Goal: Transaction & Acquisition: Purchase product/service

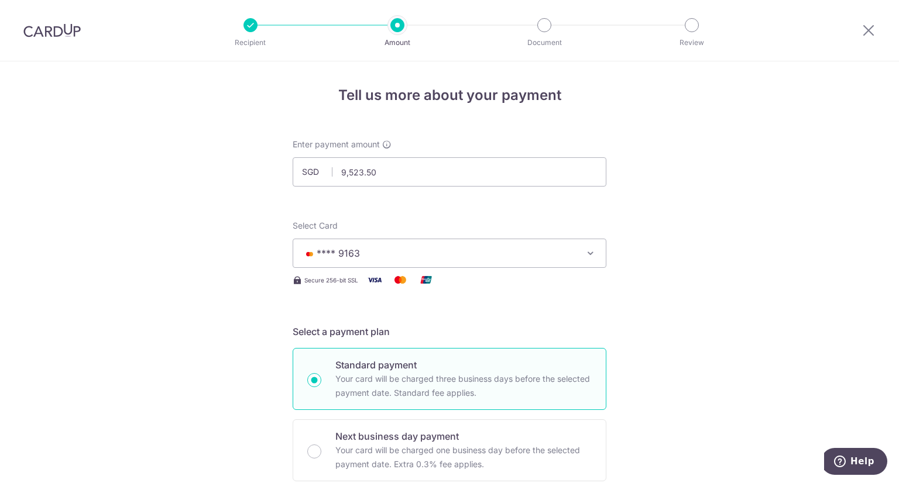
scroll to position [830, 0]
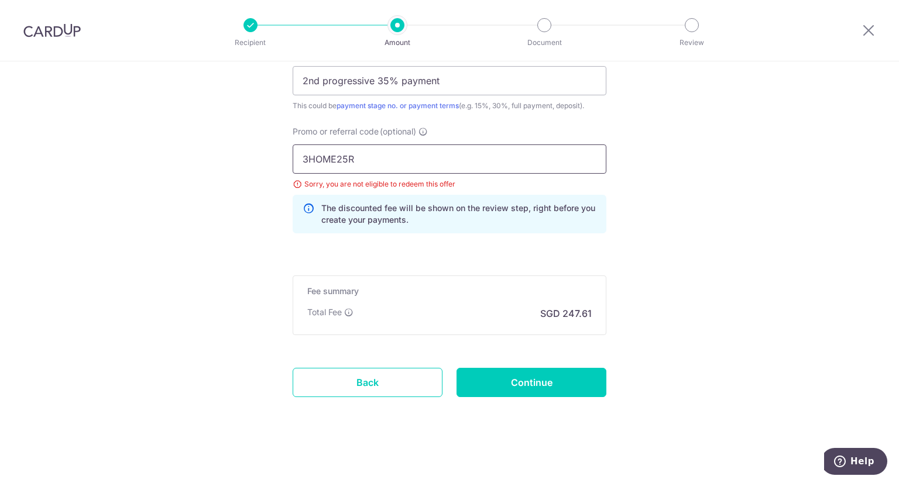
drag, startPoint x: 380, startPoint y: 165, endPoint x: 66, endPoint y: 160, distance: 314.3
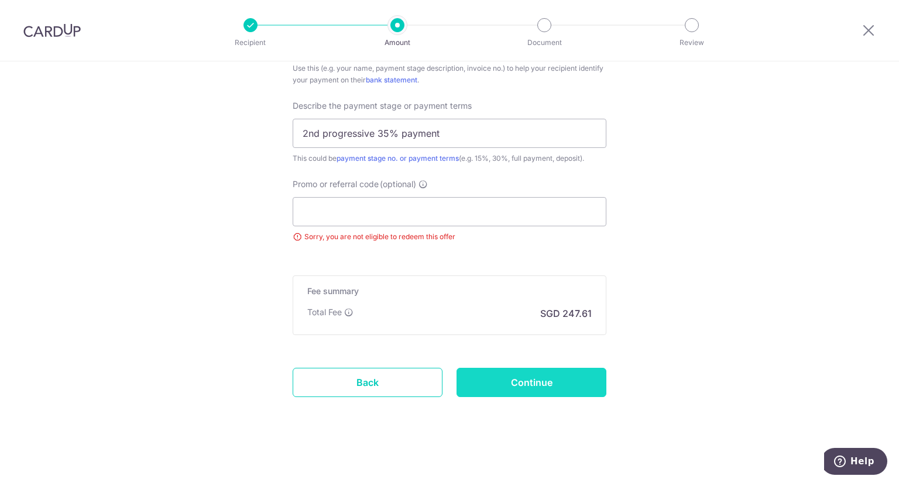
click at [533, 389] on input "Continue" at bounding box center [531, 382] width 150 height 29
type input "Update Schedule"
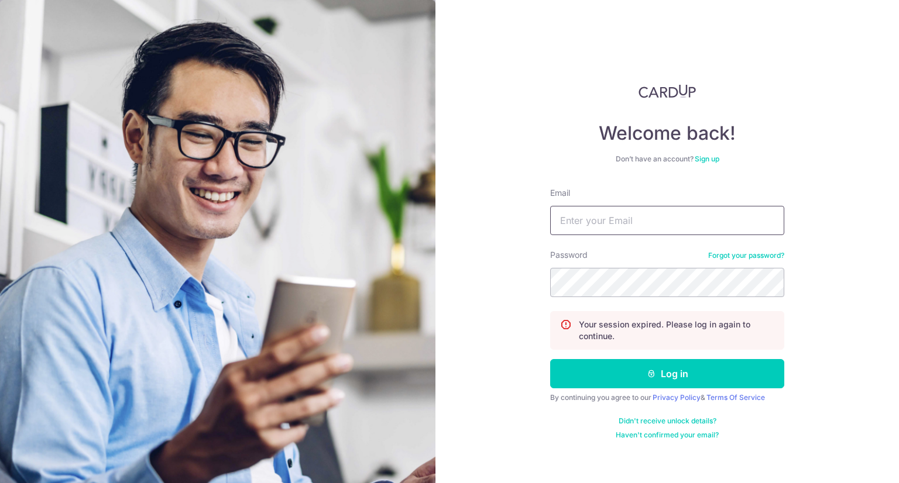
click at [696, 226] on input "Email" at bounding box center [667, 220] width 234 height 29
type input "jajabe.clarence@gmail.com"
click at [699, 388] on form "Email jajabe.clarence@gmail.com Password Forgot your password? Your session exp…" at bounding box center [667, 313] width 234 height 253
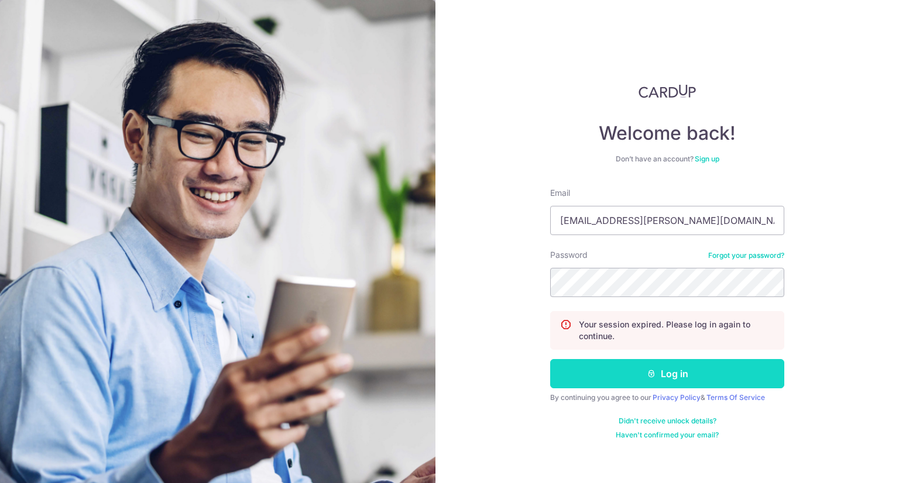
click at [703, 383] on button "Log in" at bounding box center [667, 373] width 234 height 29
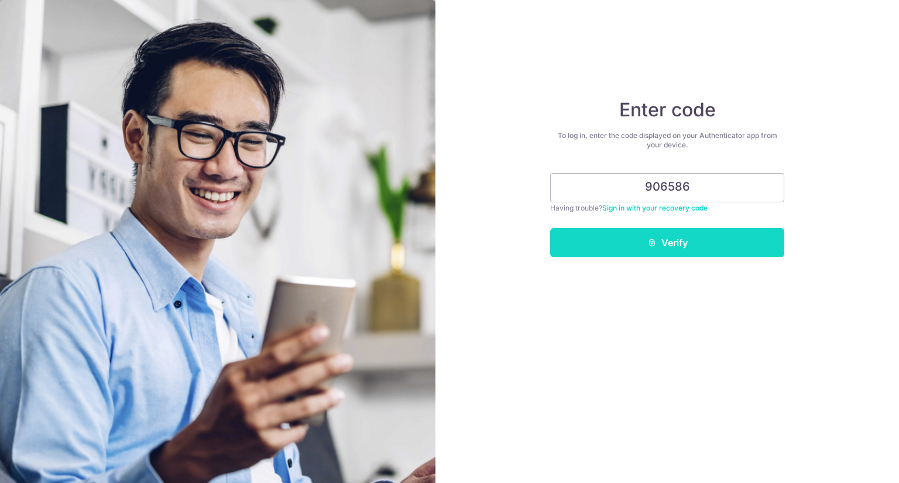
type input "906586"
click at [687, 243] on button "Verify" at bounding box center [667, 242] width 234 height 29
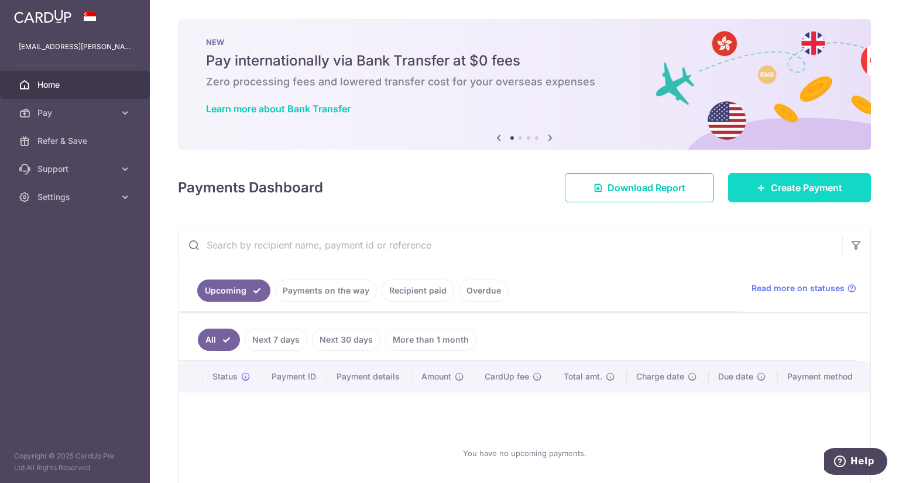
click at [756, 193] on link "Create Payment" at bounding box center [799, 187] width 143 height 29
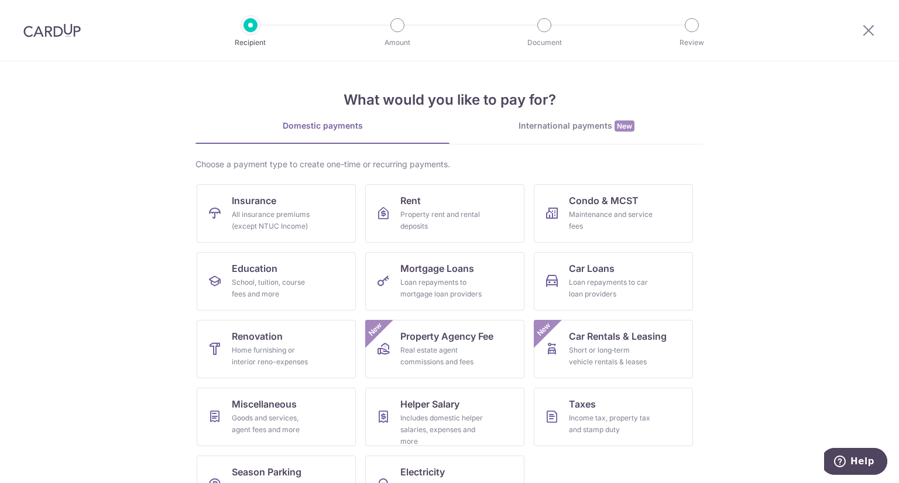
click at [41, 28] on img at bounding box center [51, 30] width 57 height 14
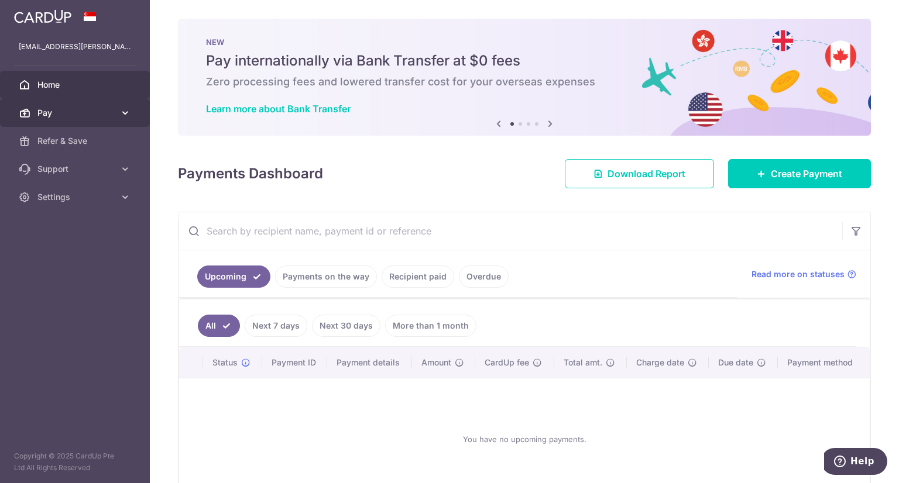
click at [57, 108] on span "Pay" at bounding box center [75, 113] width 77 height 12
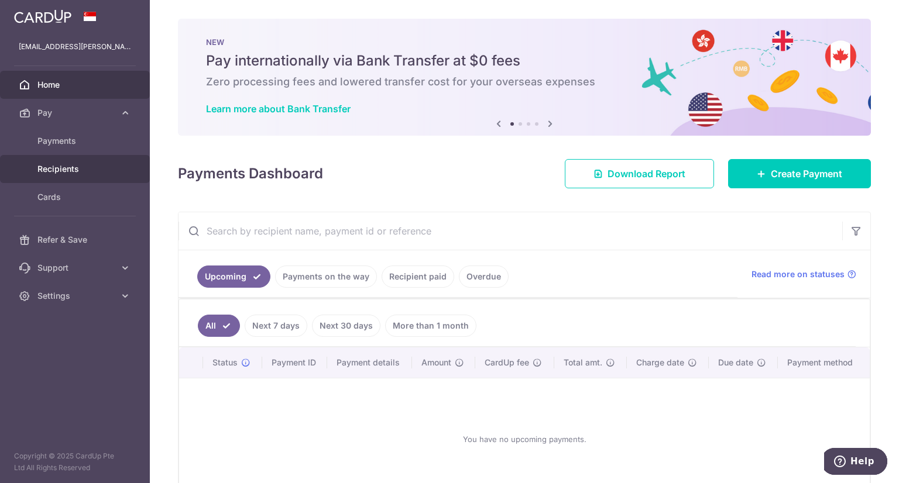
click at [47, 171] on span "Recipients" at bounding box center [75, 169] width 77 height 12
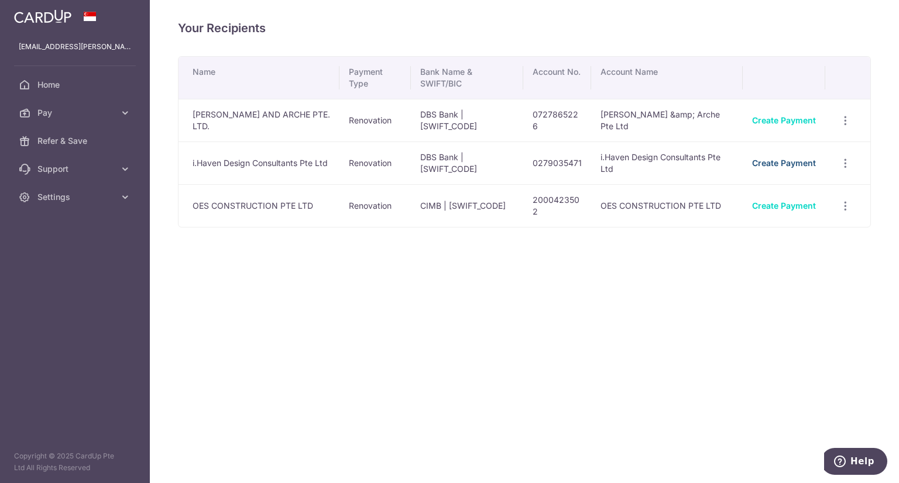
click at [775, 159] on link "Create Payment" at bounding box center [784, 163] width 64 height 10
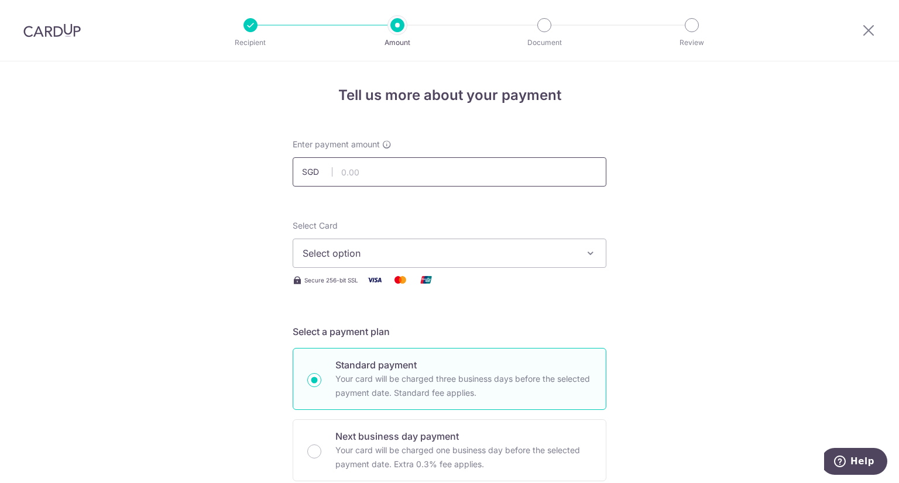
click at [379, 174] on input "text" at bounding box center [450, 171] width 314 height 29
type input "9,523.50"
drag, startPoint x: 181, startPoint y: 233, endPoint x: 320, endPoint y: 241, distance: 138.9
click at [373, 241] on button "Select option" at bounding box center [450, 253] width 314 height 29
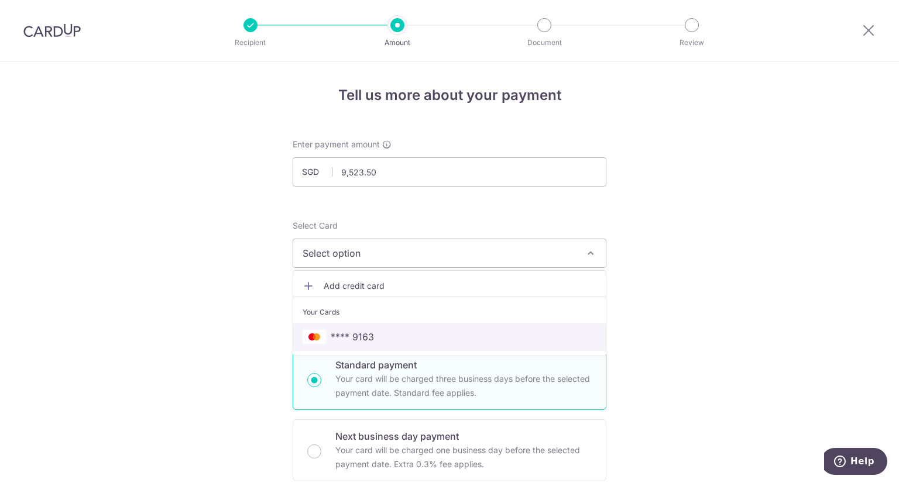
drag, startPoint x: 327, startPoint y: 336, endPoint x: 296, endPoint y: 337, distance: 31.0
click at [327, 336] on span "**** 9163" at bounding box center [450, 337] width 294 height 14
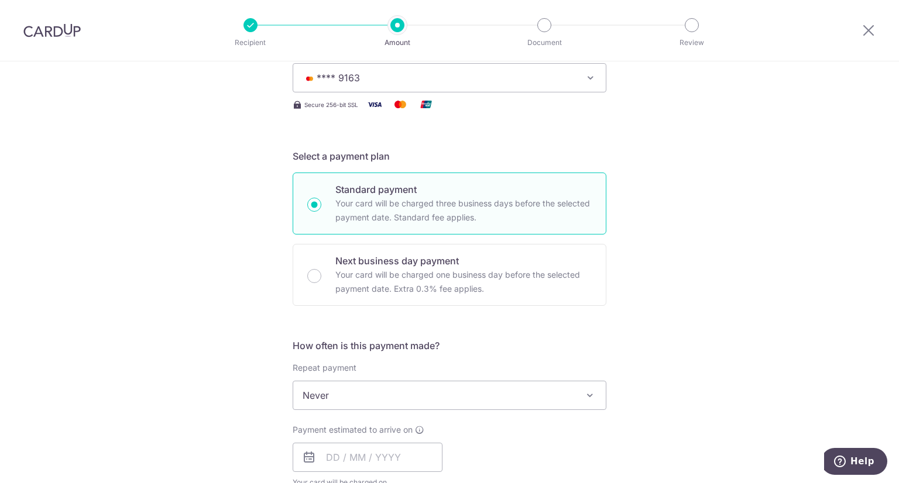
scroll to position [410, 0]
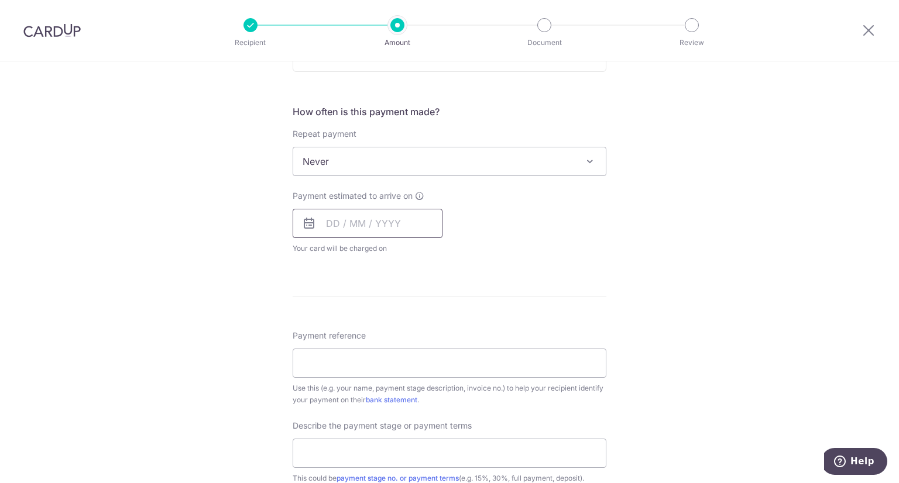
click at [410, 228] on input "text" at bounding box center [368, 223] width 150 height 29
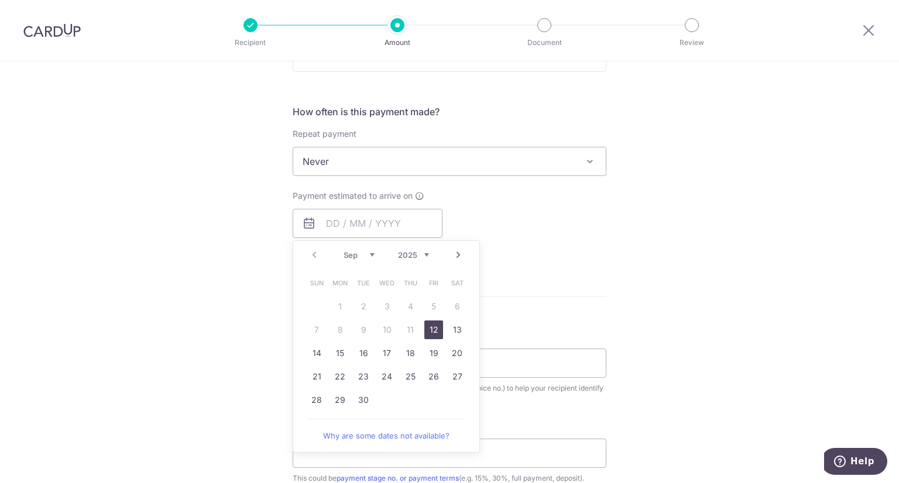
click at [434, 327] on link "12" at bounding box center [433, 330] width 19 height 19
type input "12/09/2025"
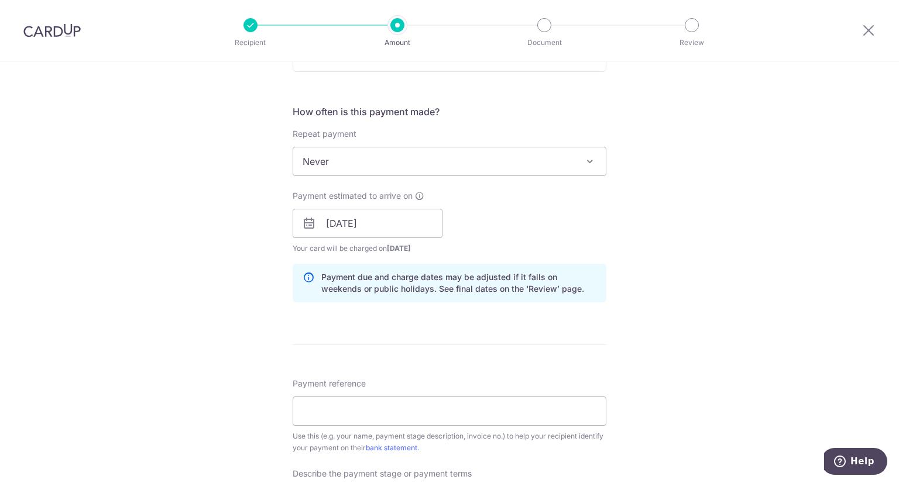
click at [103, 245] on div "Tell us more about your payment Enter payment amount SGD 9,523.50 9523.50 Selec…" at bounding box center [449, 244] width 899 height 1185
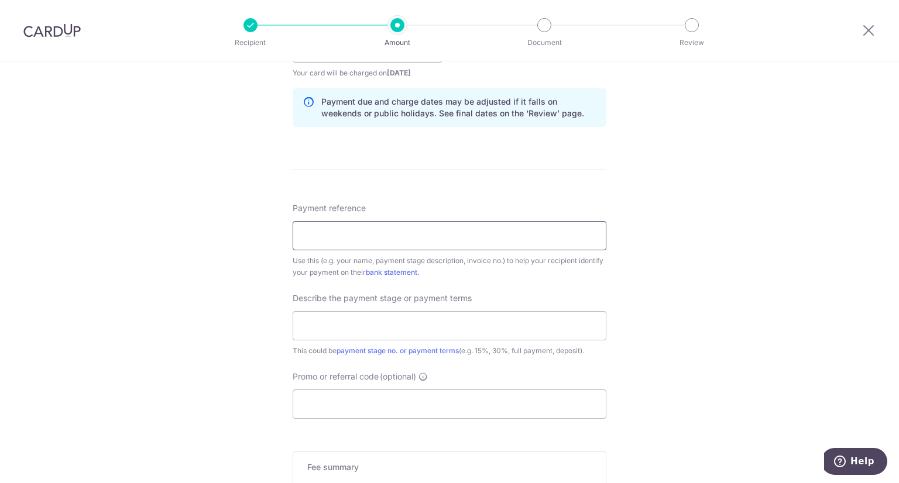
click at [459, 235] on input "Payment reference" at bounding box center [450, 235] width 314 height 29
type input "IHADC 577 EP25 [PERSON_NAME]"
click at [504, 338] on input "text" at bounding box center [450, 325] width 314 height 29
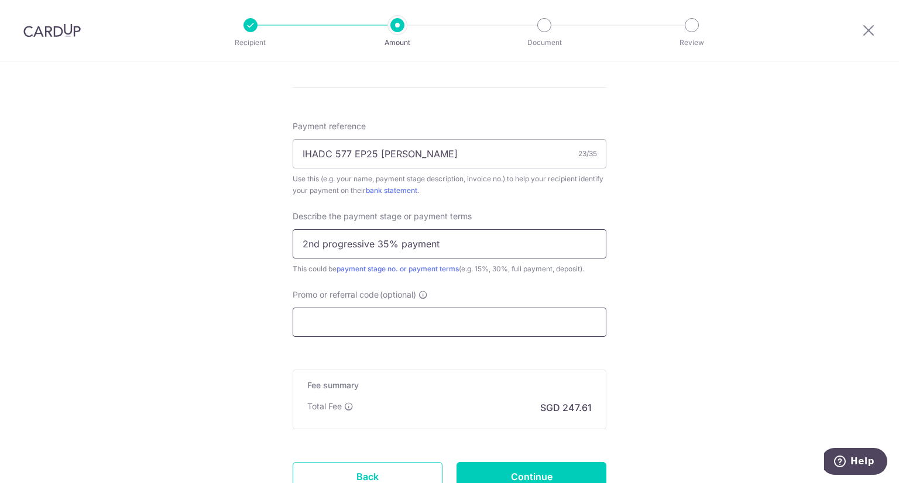
scroll to position [702, 0]
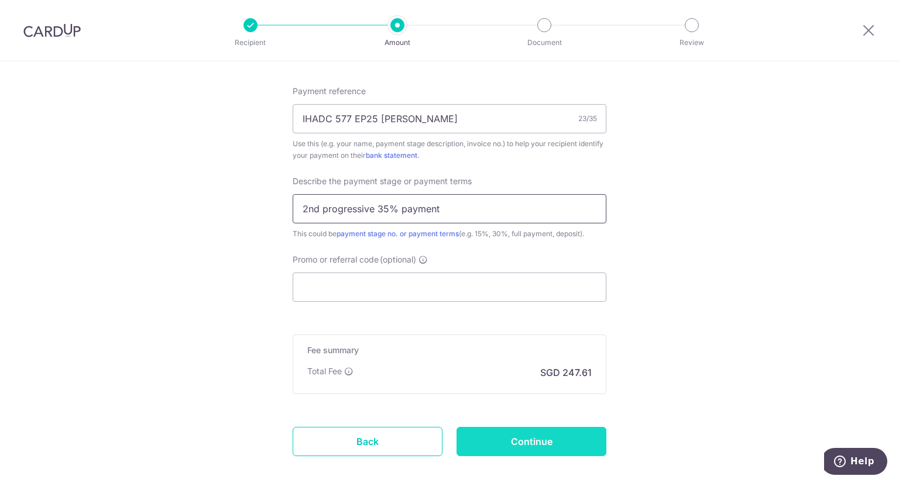
type input "2nd progressive 35% payment"
click at [516, 446] on input "Continue" at bounding box center [531, 441] width 150 height 29
type input "Create Schedule"
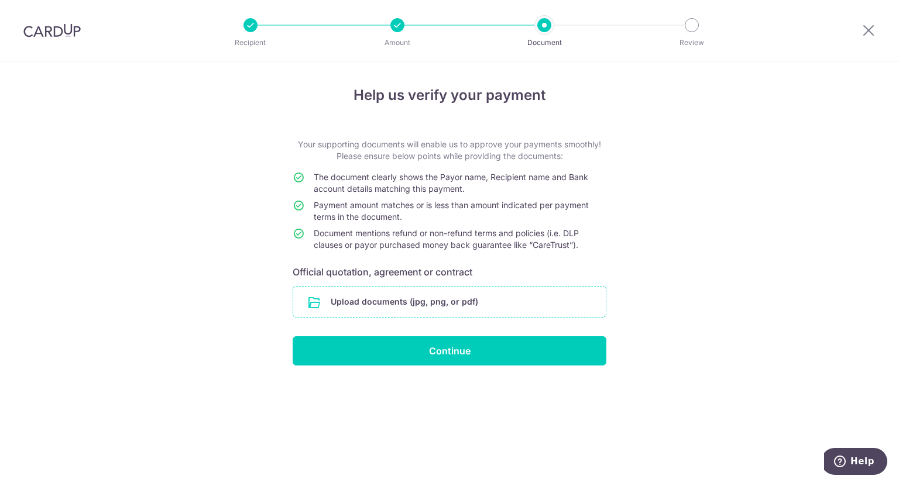
click at [402, 307] on input "file" at bounding box center [449, 302] width 312 height 30
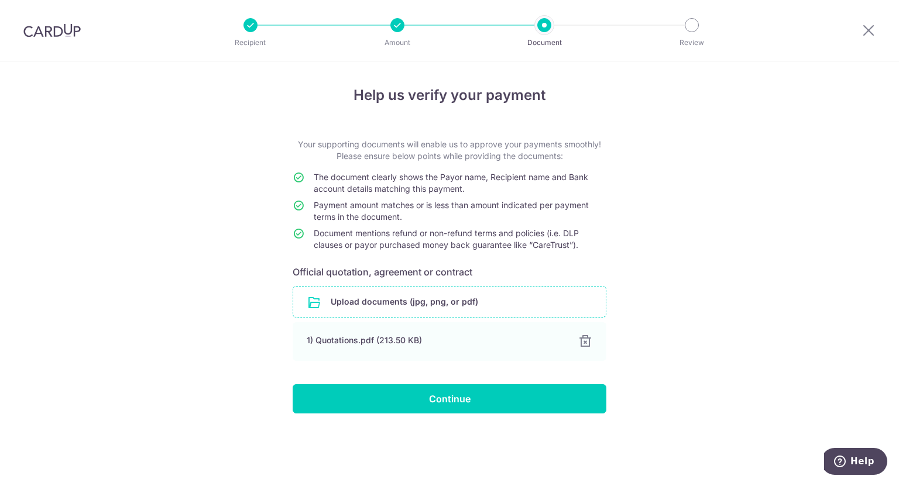
click at [763, 306] on div "Help us verify your payment Your supporting documents will enable us to approve…" at bounding box center [449, 272] width 899 height 422
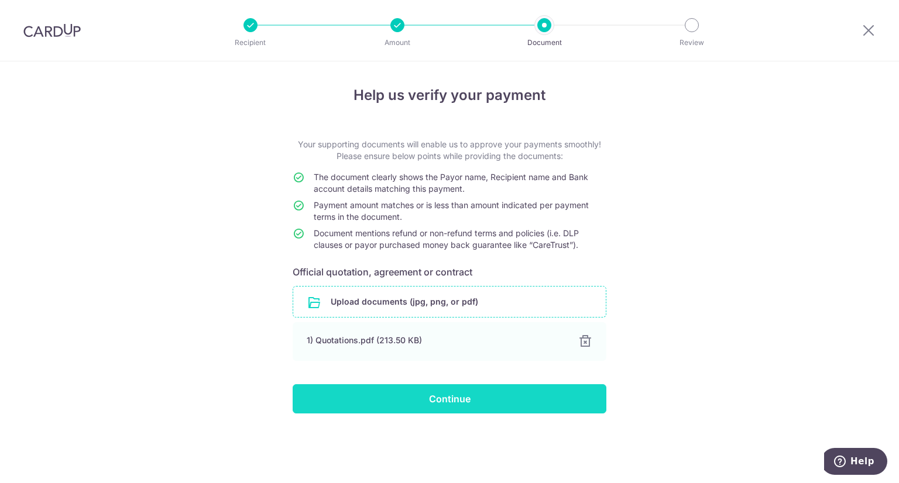
click at [426, 397] on input "Continue" at bounding box center [450, 398] width 314 height 29
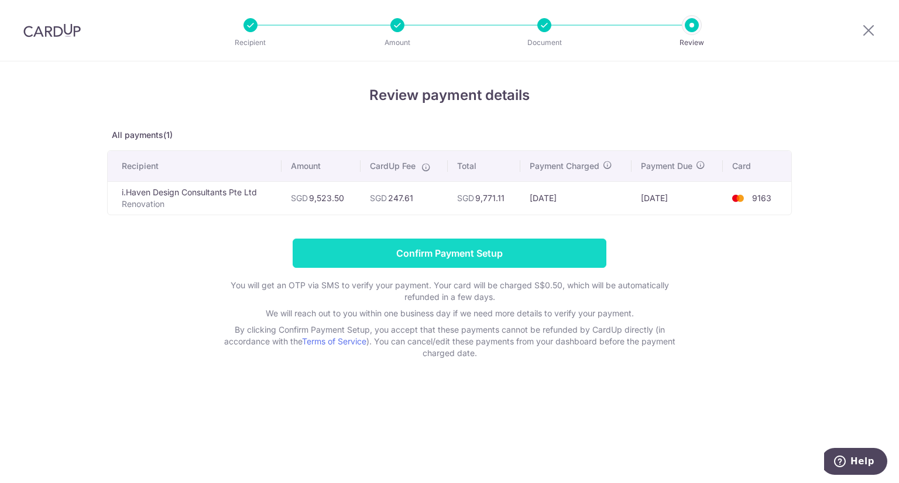
click at [469, 248] on input "Confirm Payment Setup" at bounding box center [450, 253] width 314 height 29
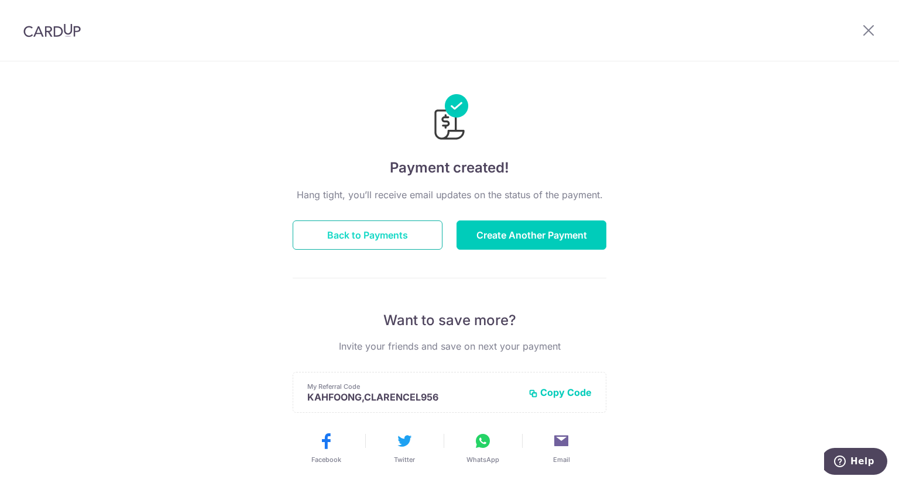
click at [363, 236] on button "Back to Payments" at bounding box center [368, 235] width 150 height 29
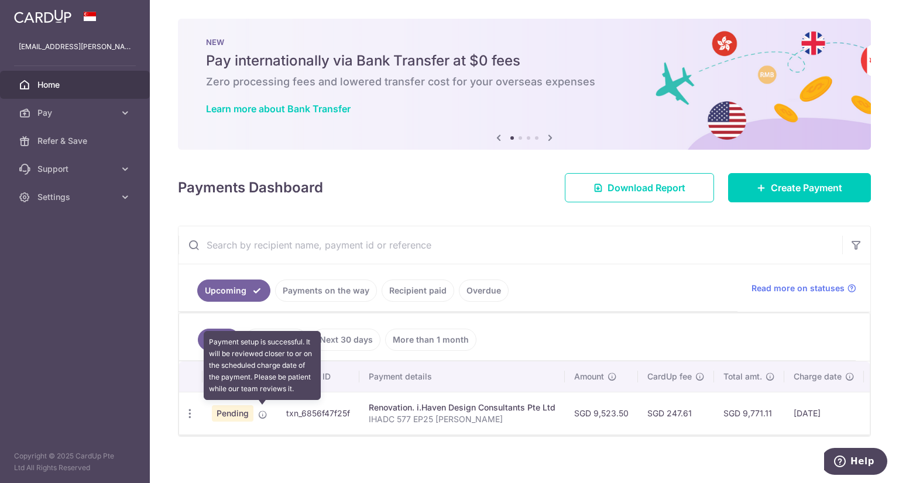
click at [265, 413] on icon at bounding box center [262, 414] width 9 height 9
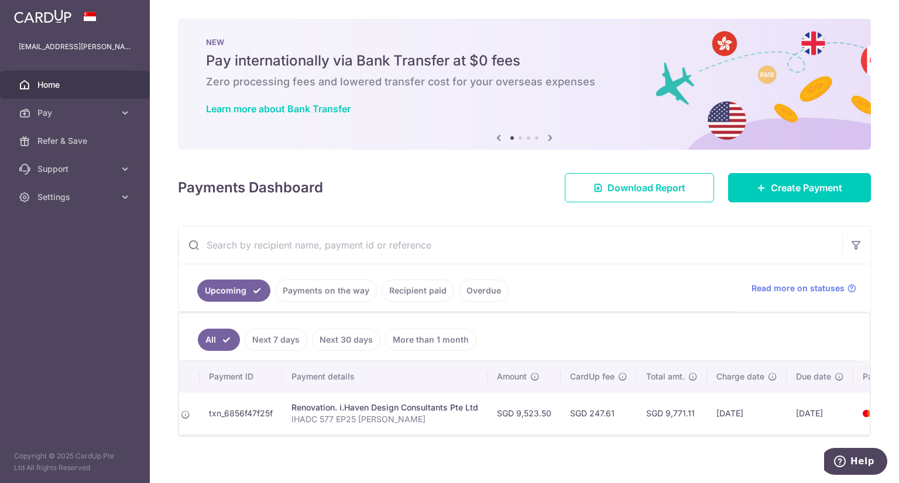
scroll to position [0, 150]
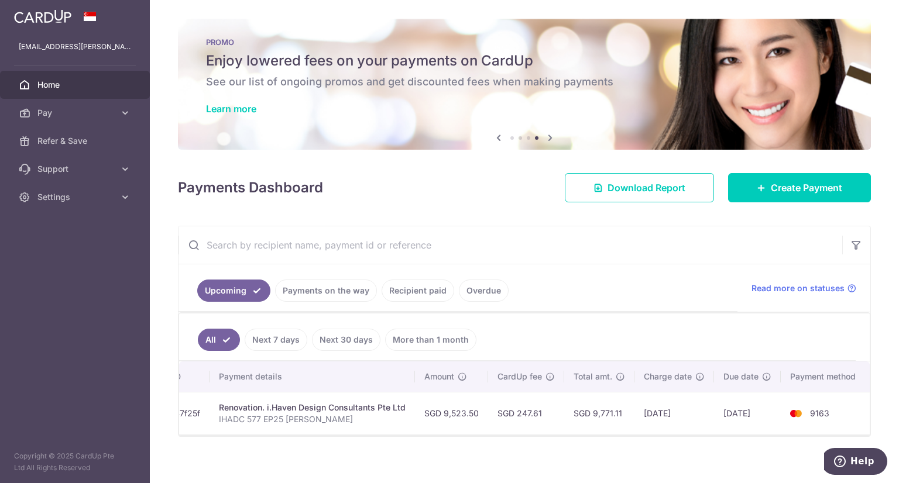
click at [288, 333] on link "Next 7 days" at bounding box center [276, 340] width 63 height 22
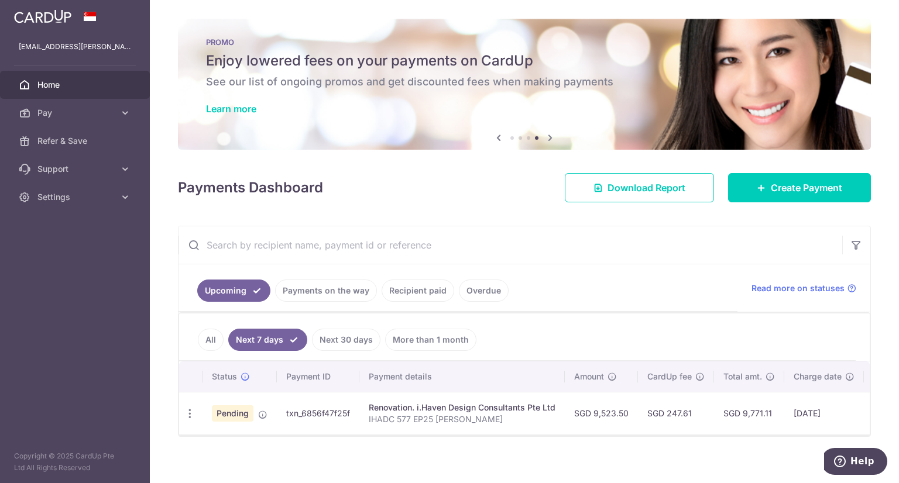
click at [213, 333] on link "All" at bounding box center [211, 340] width 26 height 22
click at [818, 413] on td "[DATE]" at bounding box center [824, 413] width 80 height 43
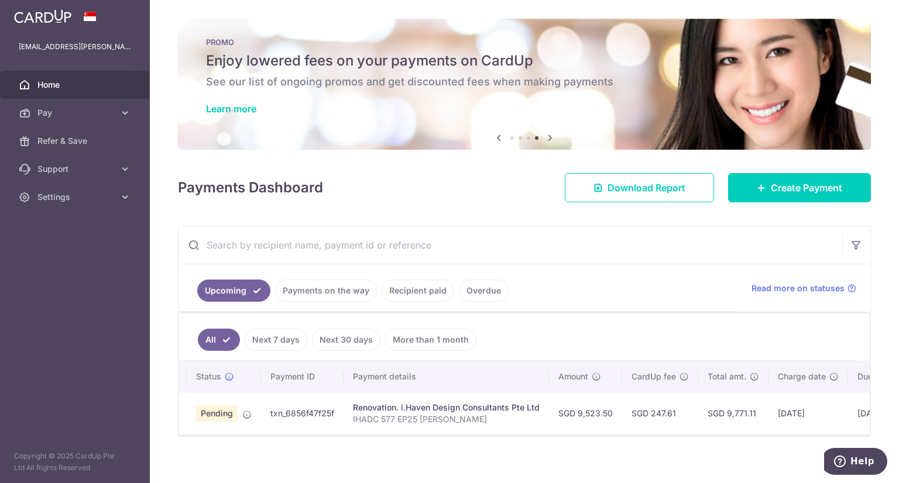
scroll to position [0, 0]
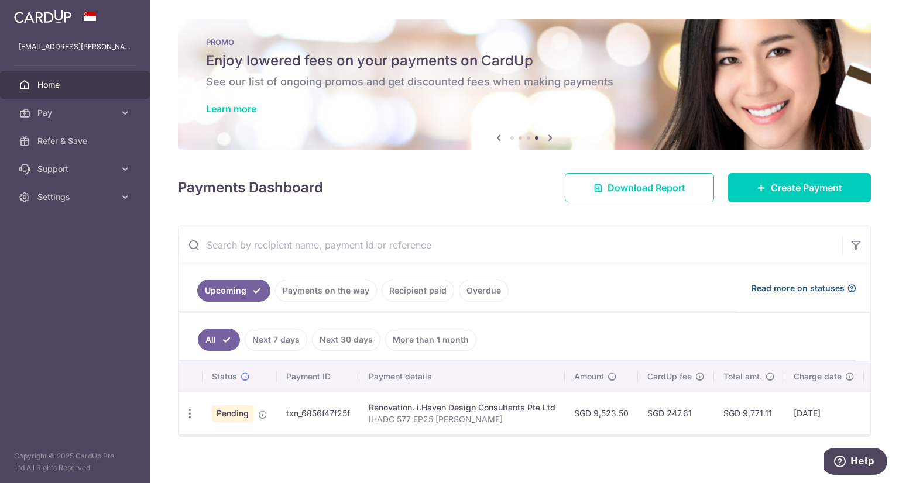
click at [792, 290] on span "Read more on statuses" at bounding box center [797, 289] width 93 height 12
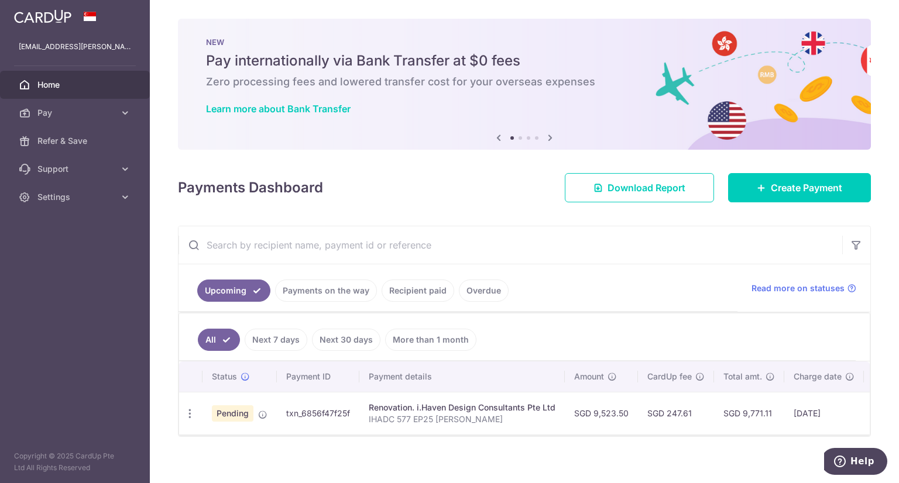
click at [327, 289] on link "Payments on the way" at bounding box center [326, 291] width 102 height 22
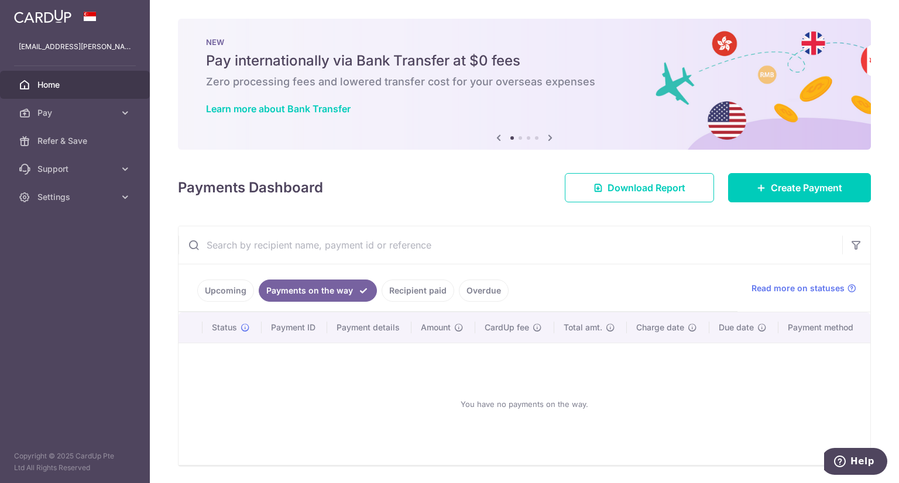
click at [228, 290] on link "Upcoming" at bounding box center [225, 291] width 57 height 22
